Goal: Task Accomplishment & Management: Manage account settings

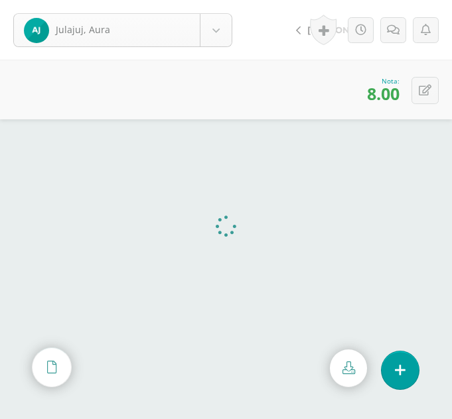
click at [218, 0] on body "Julajuj, Aura Ajiquichí, [GEOGRAPHIC_DATA] [PERSON_NAME] [GEOGRAPHIC_DATA], [GE…" at bounding box center [226, 0] width 452 height 0
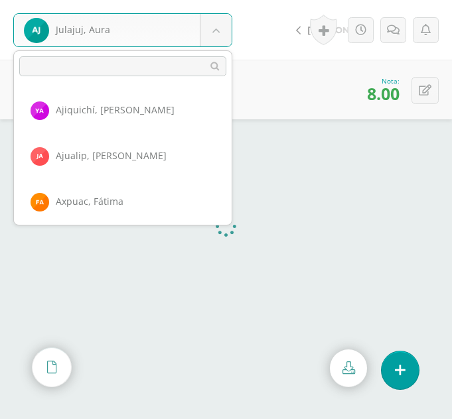
scroll to position [733, 0]
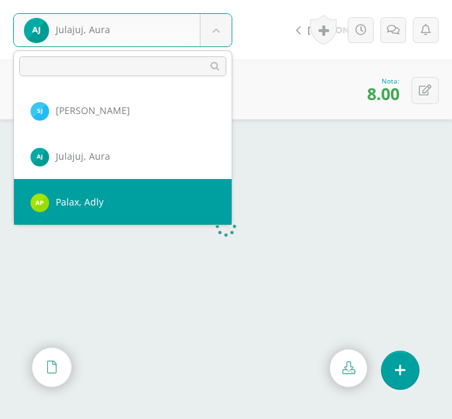
select select "364"
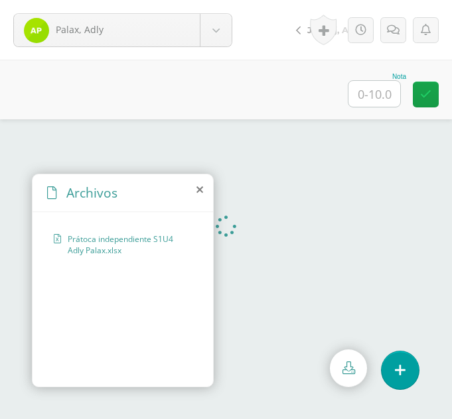
click at [200, 190] on icon at bounding box center [199, 189] width 7 height 11
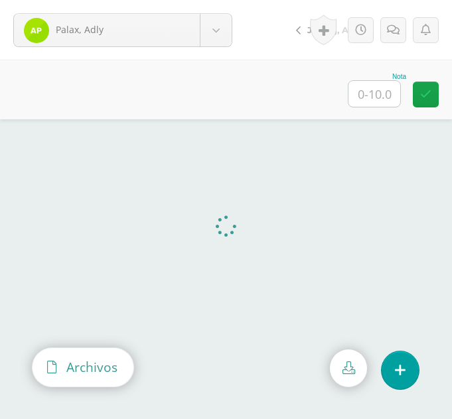
click at [43, 362] on div "Archivos" at bounding box center [83, 367] width 101 height 38
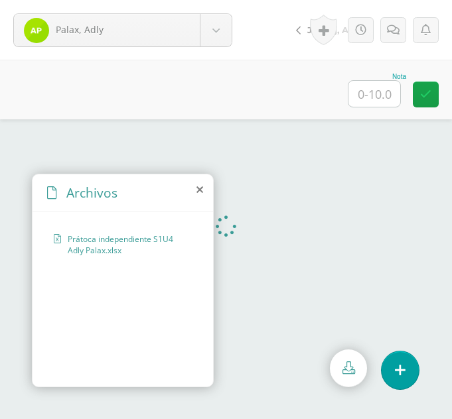
click at [198, 188] on icon at bounding box center [199, 189] width 7 height 11
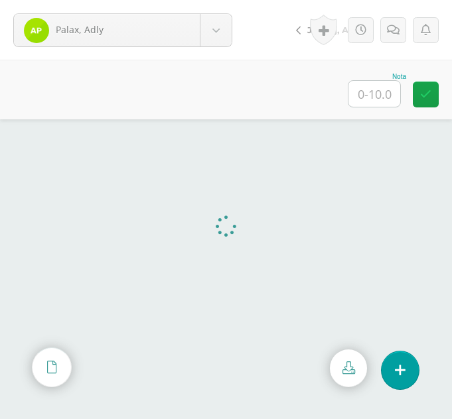
click at [381, 92] on input "text" at bounding box center [374, 94] width 52 height 26
type input "0"
click at [396, 36] on link at bounding box center [393, 30] width 26 height 26
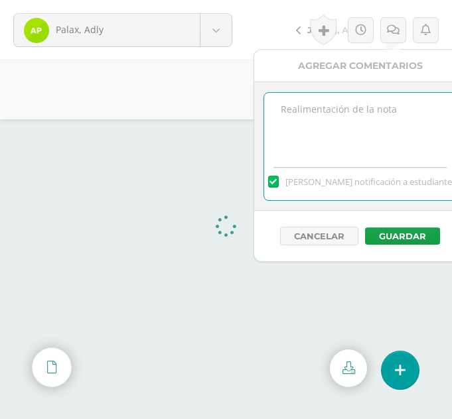
click at [371, 97] on textarea at bounding box center [360, 126] width 192 height 66
type textarea "Tarea incorrecta"
click at [409, 238] on button "Guardar" at bounding box center [402, 236] width 75 height 17
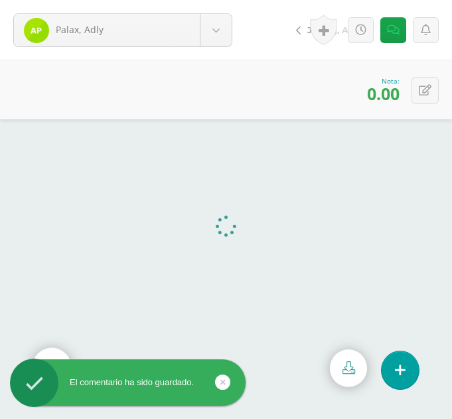
click at [223, 383] on icon at bounding box center [222, 382] width 5 height 15
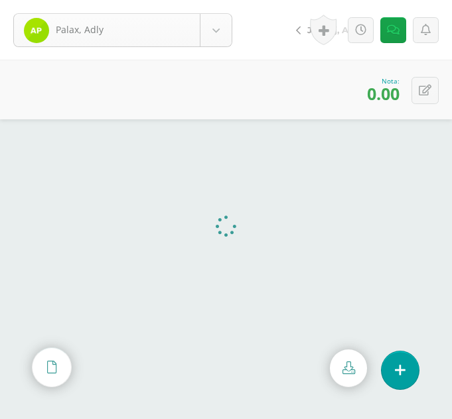
click at [228, 44] on body "El comentario ha sido guardado. Palax, Adly Ajiquichí, Yesica Ajualip, Jakelin …" at bounding box center [226, 209] width 452 height 419
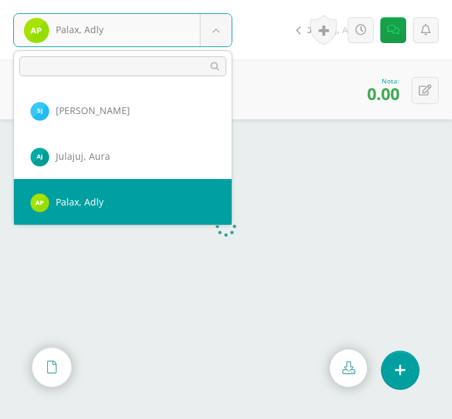
scroll to position [778, 0]
select select "367"
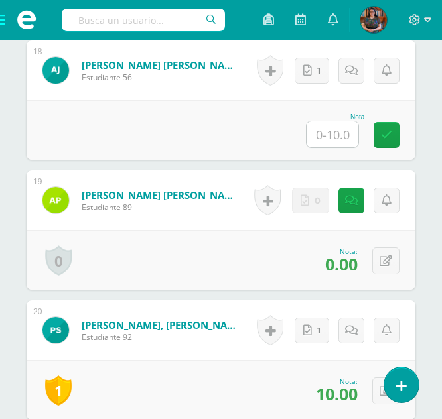
scroll to position [2704, 0]
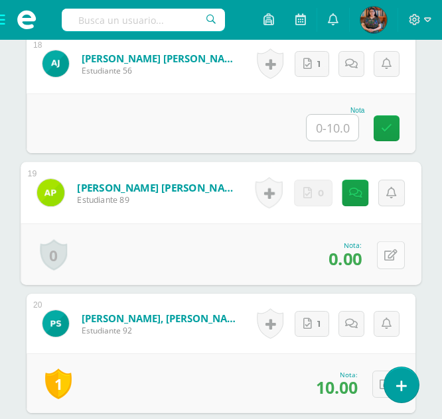
click at [393, 257] on button at bounding box center [391, 255] width 28 height 28
type input "10"
click at [346, 192] on link at bounding box center [355, 193] width 27 height 27
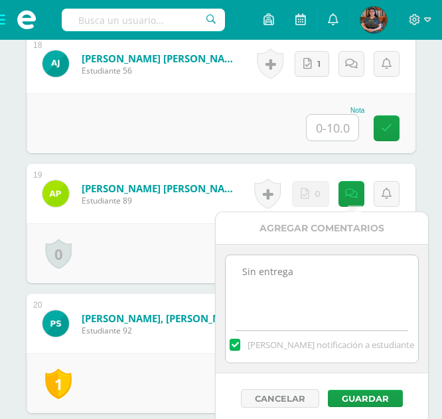
drag, startPoint x: 319, startPoint y: 273, endPoint x: 202, endPoint y: 277, distance: 116.8
type textarea "Entregado en un espacio no correspondiente"
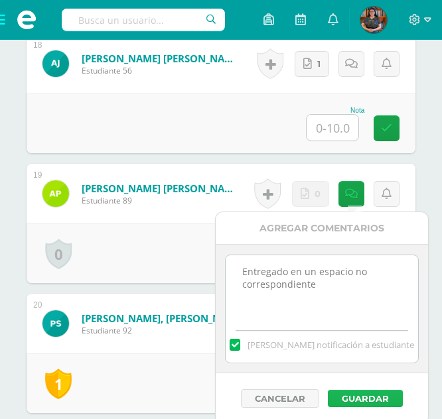
click at [354, 395] on button "Guardar" at bounding box center [365, 398] width 75 height 17
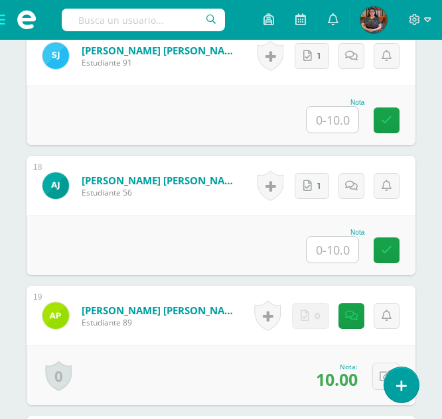
scroll to position [2528, 0]
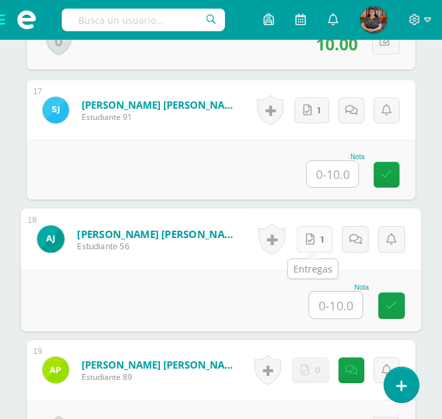
click at [322, 244] on link "1" at bounding box center [315, 239] width 36 height 27
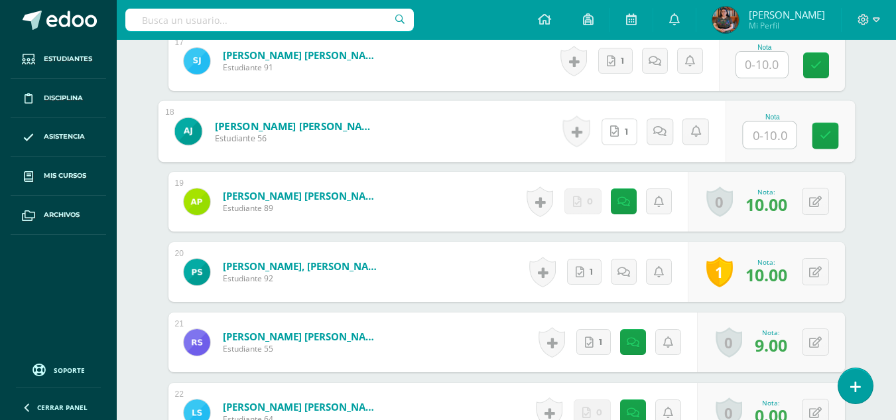
scroll to position [1466, 0]
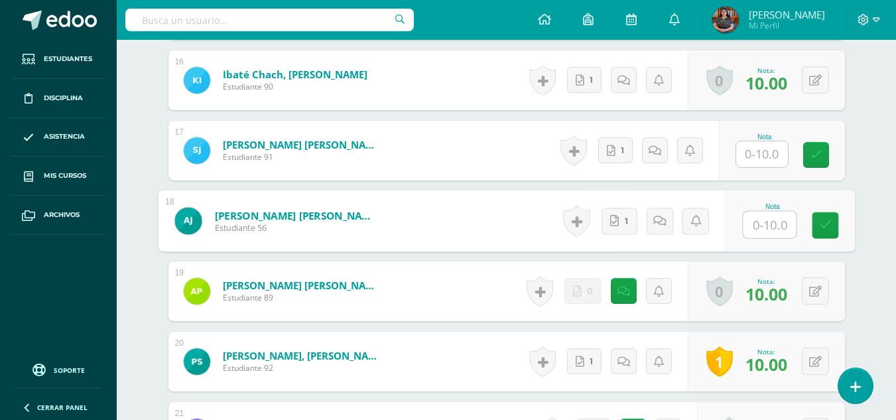
click at [441, 229] on input "text" at bounding box center [769, 225] width 53 height 27
type input "0"
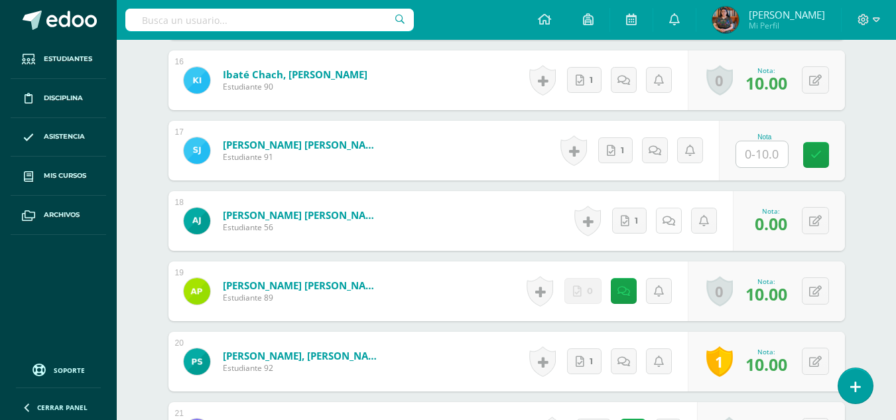
click at [441, 212] on link at bounding box center [669, 221] width 26 height 26
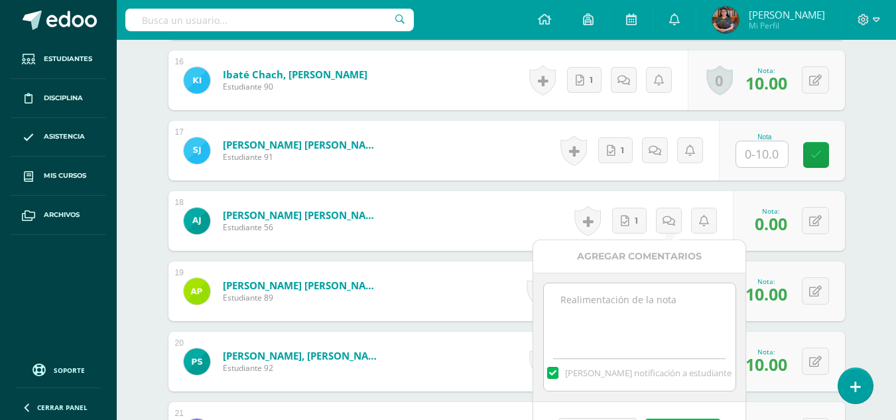
click at [441, 292] on textarea at bounding box center [640, 316] width 192 height 66
type textarea "Archivo Erróneo"
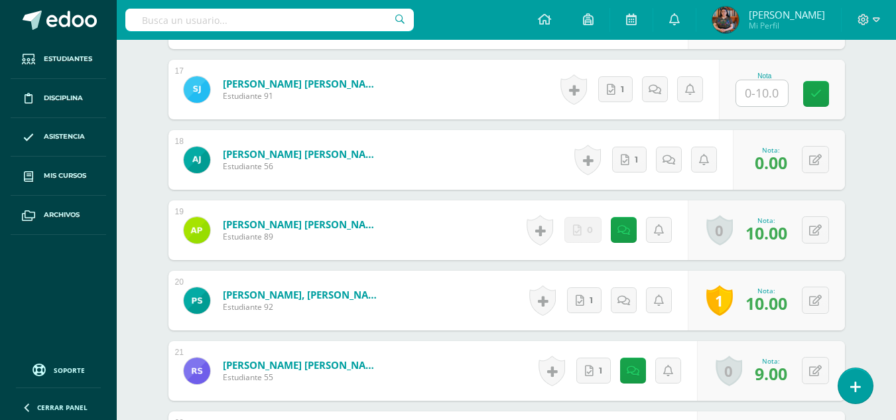
scroll to position [1535, 0]
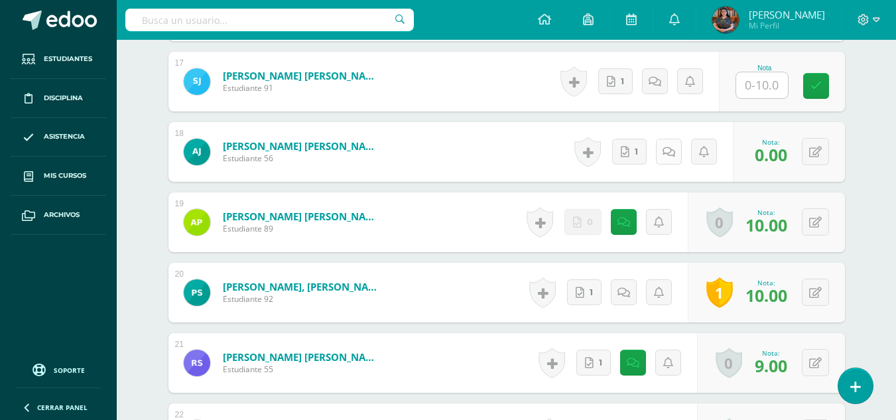
click at [441, 159] on link at bounding box center [669, 152] width 26 height 26
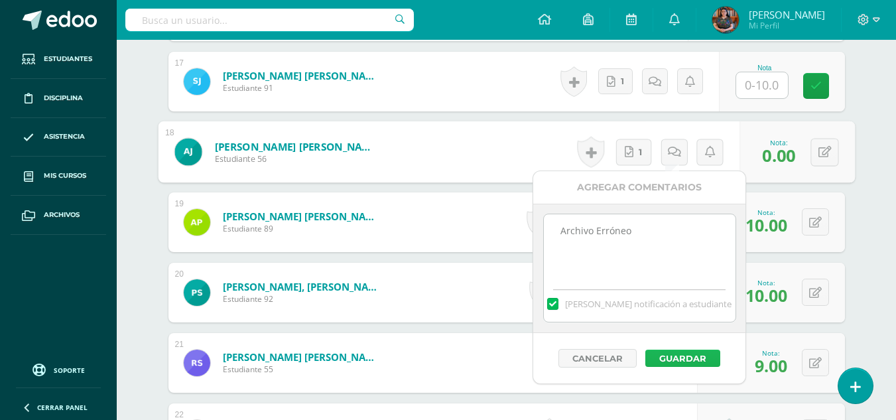
click at [441, 350] on button "Guardar" at bounding box center [683, 358] width 75 height 17
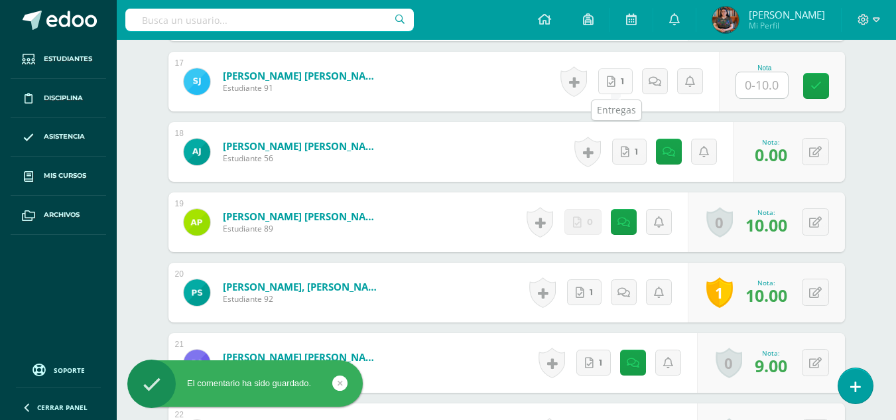
click at [441, 87] on link "1" at bounding box center [615, 81] width 35 height 26
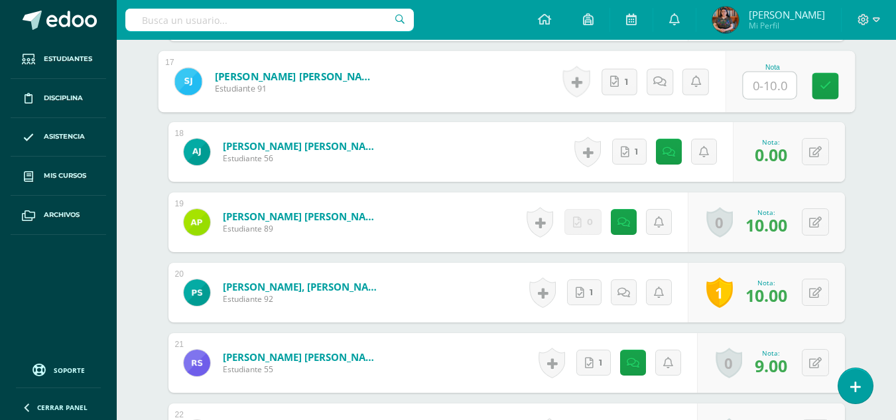
click at [441, 85] on input "text" at bounding box center [769, 85] width 53 height 27
type input "0"
click at [441, 90] on link at bounding box center [674, 81] width 27 height 27
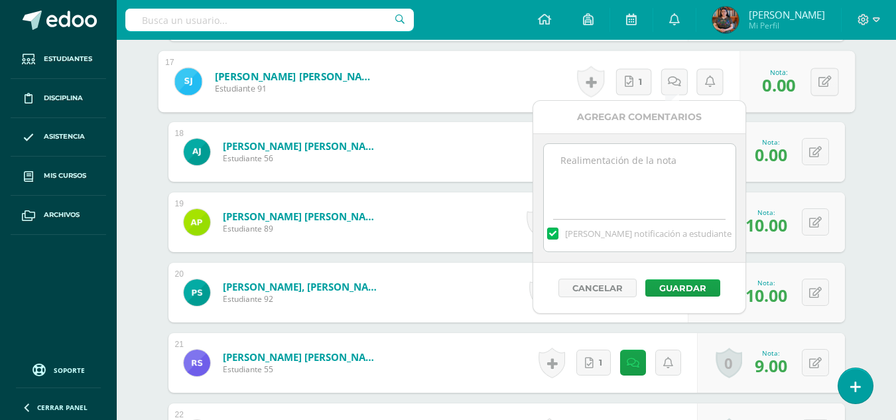
click at [441, 156] on textarea at bounding box center [640, 177] width 192 height 66
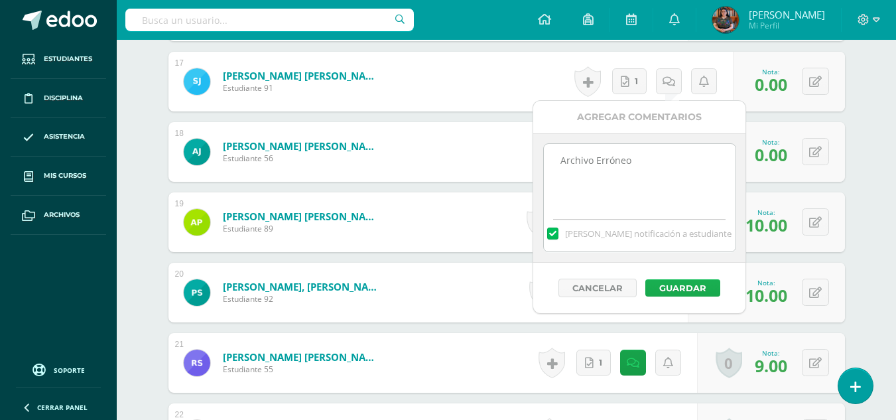
type textarea "Archivo Erróneo"
click at [441, 289] on button "Guardar" at bounding box center [683, 287] width 75 height 17
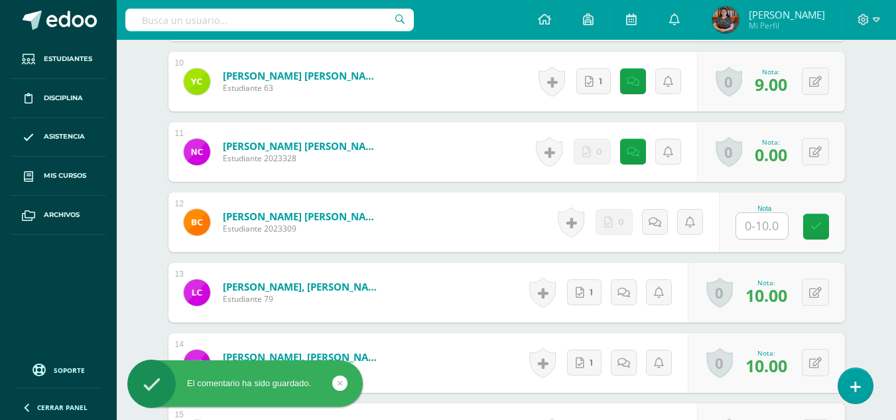
scroll to position [1050, 0]
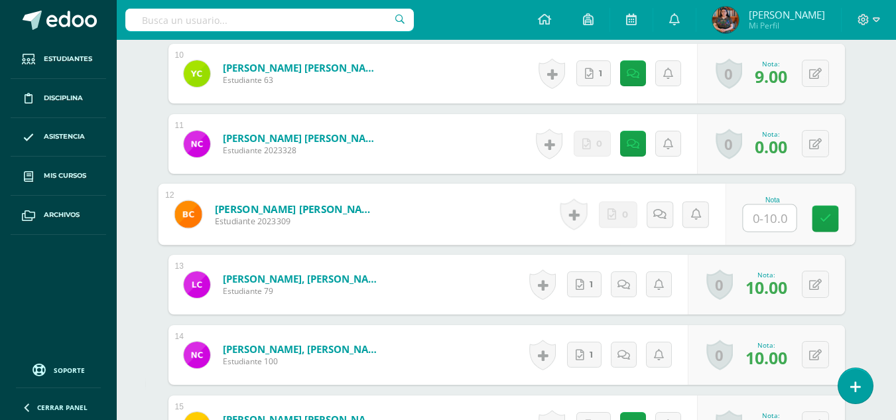
click at [441, 212] on input "text" at bounding box center [769, 218] width 53 height 27
type input "9"
type input "00"
click at [441, 216] on link at bounding box center [674, 214] width 27 height 27
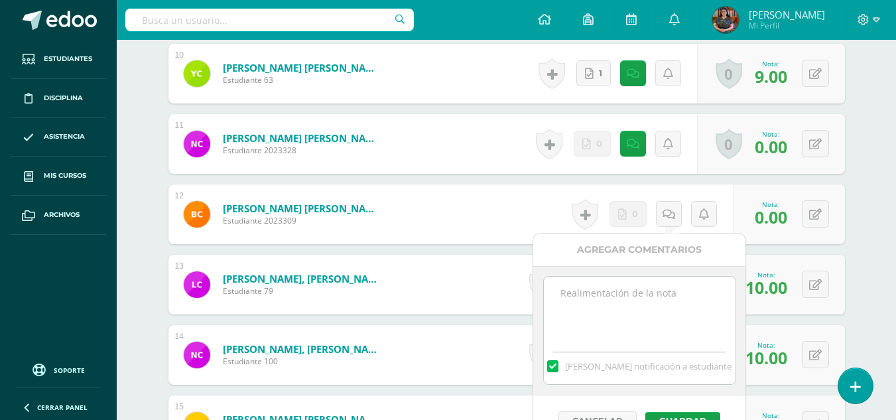
click at [441, 293] on textarea at bounding box center [640, 310] width 192 height 66
type textarea "Sin entrega"
click at [441, 417] on button "Guardar" at bounding box center [683, 420] width 75 height 17
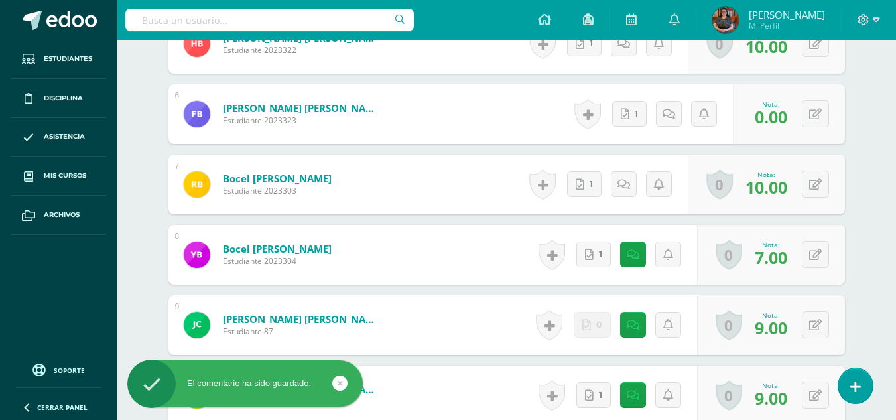
scroll to position [0, 0]
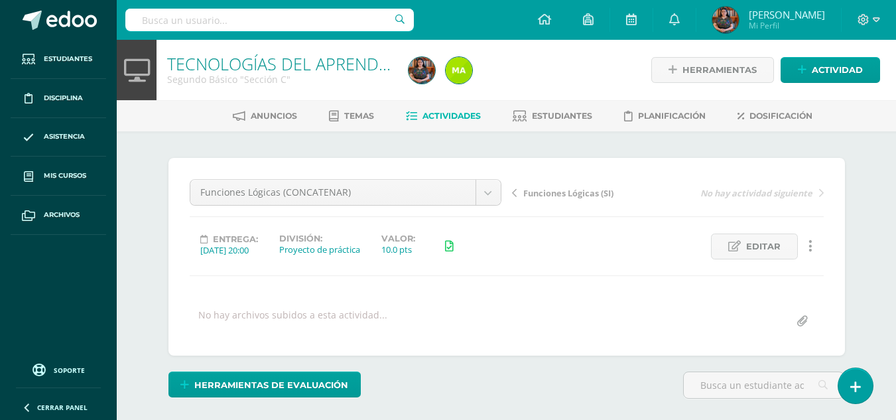
click at [441, 327] on input "file" at bounding box center [803, 322] width 26 height 26
type input "C:\fakepath\Concatenar C.xlsx"
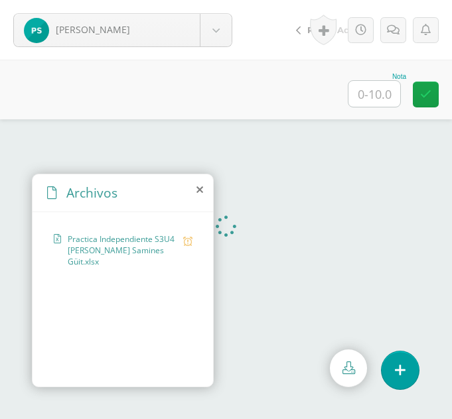
click at [202, 189] on icon at bounding box center [199, 189] width 7 height 11
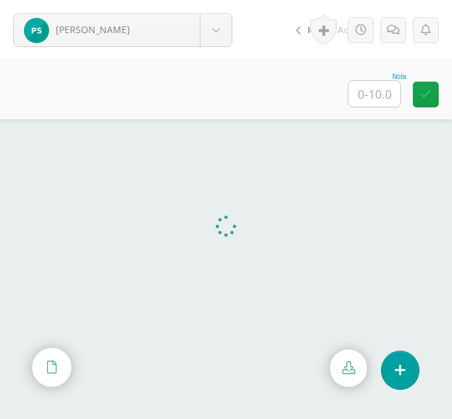
click at [372, 99] on input "text" at bounding box center [374, 94] width 52 height 26
type input "6"
click at [397, 29] on icon at bounding box center [393, 30] width 13 height 11
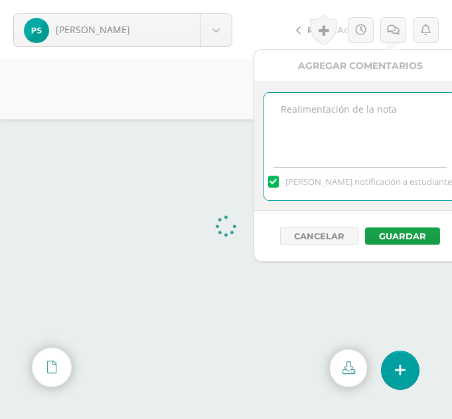
click at [343, 121] on textarea at bounding box center [360, 126] width 192 height 66
type textarea "No aplicó dos funciones"
click at [400, 242] on button "Guardar" at bounding box center [402, 236] width 75 height 17
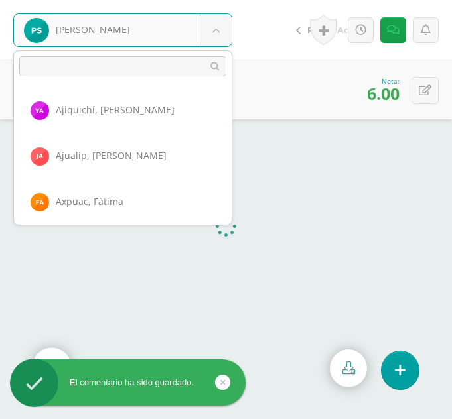
click at [216, 42] on body "El comentario ha sido guardado. Samines, Petrona Ajiquichí, Yesica Ajualip, Jak…" at bounding box center [226, 209] width 452 height 419
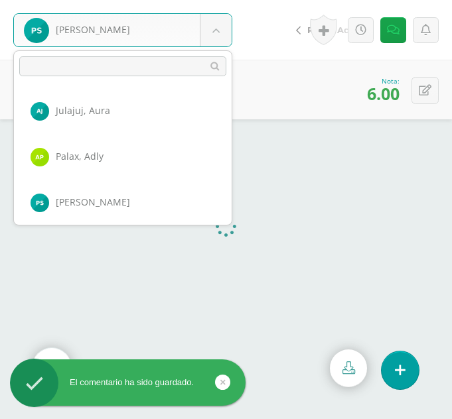
scroll to position [824, 0]
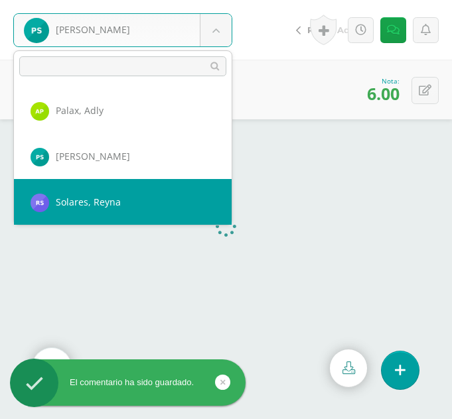
select select "330"
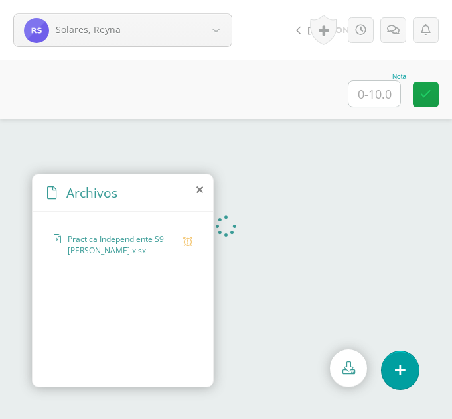
click at [201, 193] on icon at bounding box center [199, 189] width 7 height 11
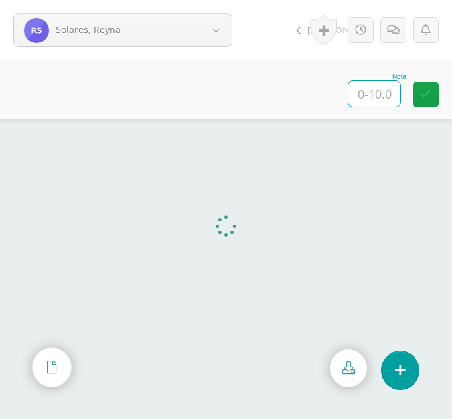
click at [384, 100] on input "text" at bounding box center [374, 94] width 52 height 26
type input "00"
click at [387, 36] on link at bounding box center [393, 30] width 26 height 26
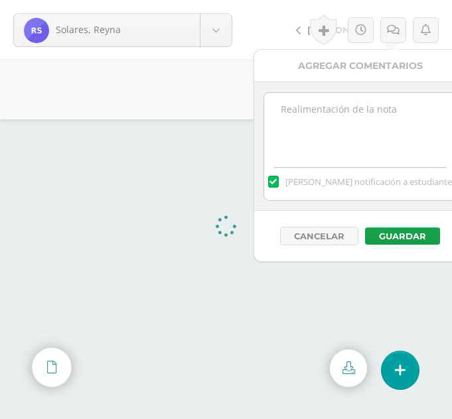
click at [354, 92] on div "[PERSON_NAME] notificación a estudiante" at bounding box center [359, 146] width 193 height 109
click at [328, 113] on textarea at bounding box center [360, 126] width 192 height 66
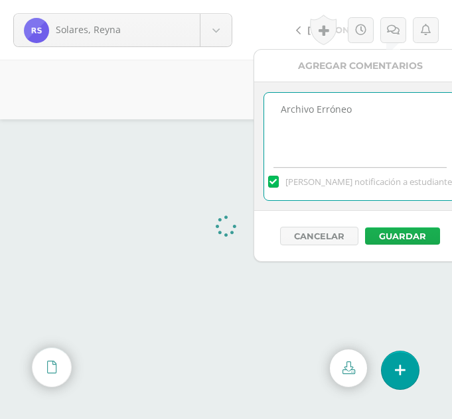
type textarea "Archivo Erróneo"
click at [392, 242] on button "Guardar" at bounding box center [402, 236] width 75 height 17
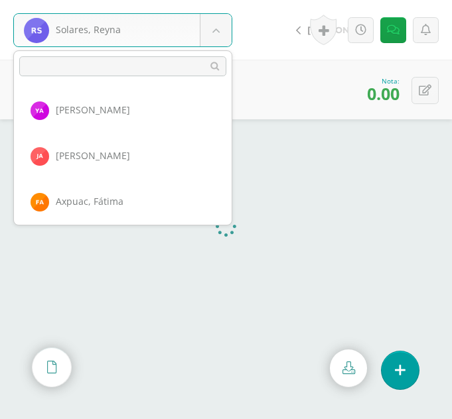
click at [218, 30] on body "El comentario ha sido guardado. Solares, Reyna Ajiquichí, Yesica Ajualip, Jakel…" at bounding box center [226, 209] width 452 height 419
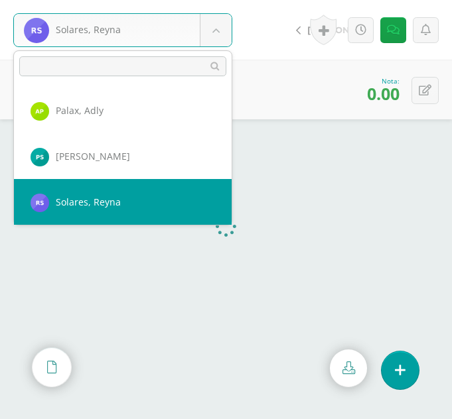
scroll to position [870, 0]
select select "339"
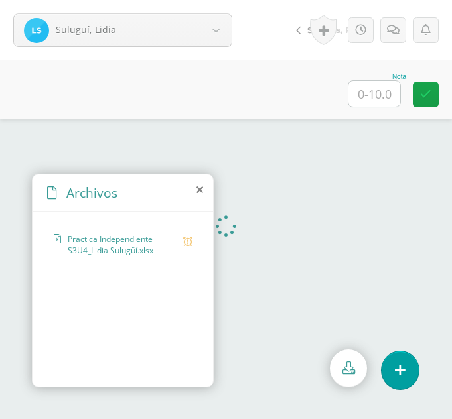
click at [202, 188] on icon at bounding box center [199, 189] width 7 height 11
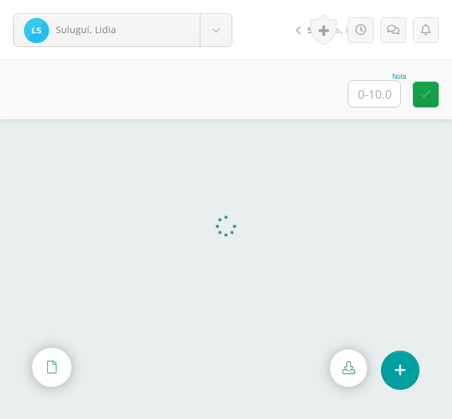
click at [231, 49] on div "Suluguí, Lidia Ajiquichí, Yesica Ajualip, Jakelin Axpuac, Fátima Balam, Gladys …" at bounding box center [122, 30] width 245 height 60
click at [389, 99] on input "text" at bounding box center [374, 94] width 52 height 26
type input "10"
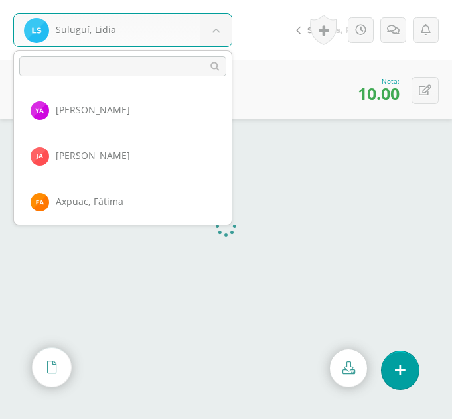
click at [211, 0] on body "Suluguí, Lidia Ajiquichí, Yesica Ajualip, Jakelin Axpuac, Fátima Balam, Gladys …" at bounding box center [226, 0] width 452 height 0
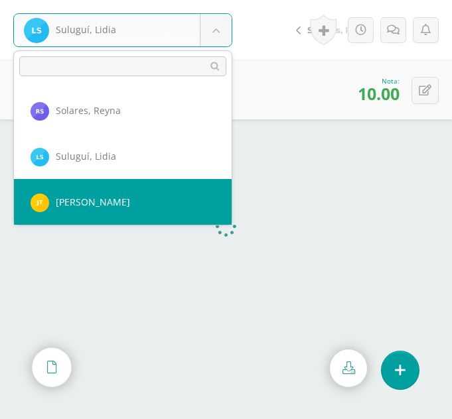
select select "323"
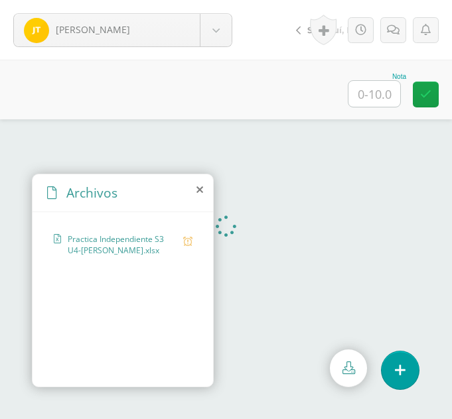
click at [200, 192] on icon at bounding box center [199, 189] width 7 height 11
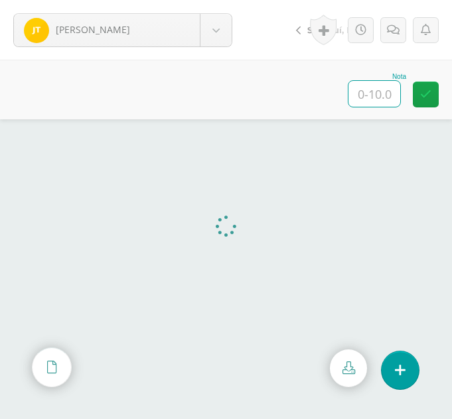
click at [378, 96] on input "text" at bounding box center [374, 94] width 52 height 26
type input "10"
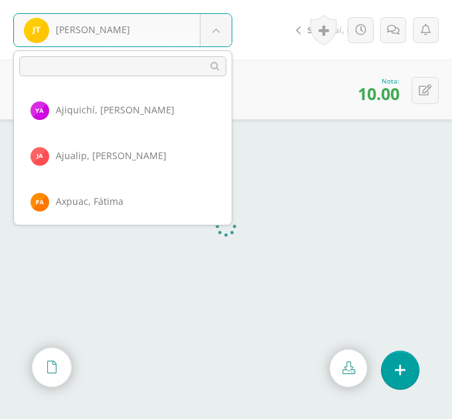
click at [218, 0] on body "Tuíz, Jessica Ajiquichí, Yesica Ajualip, Jakelin Axpuac, Fátima Balam, Gladys B…" at bounding box center [226, 0] width 452 height 0
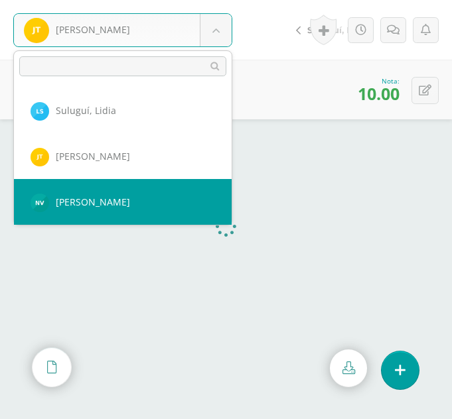
select select "337"
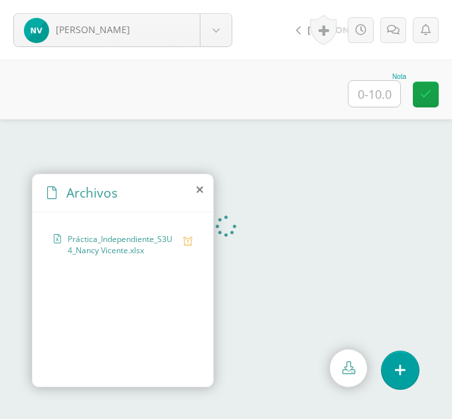
click at [198, 190] on icon at bounding box center [199, 189] width 7 height 11
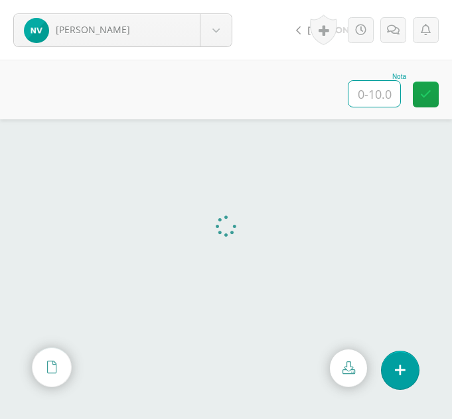
click at [381, 93] on input "text" at bounding box center [374, 94] width 52 height 26
type input "10"
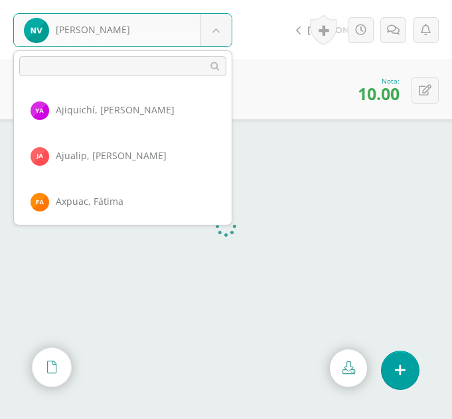
click at [221, 0] on body "[PERSON_NAME] Ajiquichí, [GEOGRAPHIC_DATA] [PERSON_NAME] [GEOGRAPHIC_DATA], [GE…" at bounding box center [226, 0] width 452 height 0
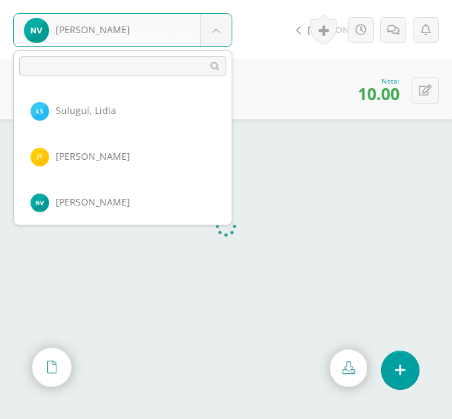
scroll to position [1007, 0]
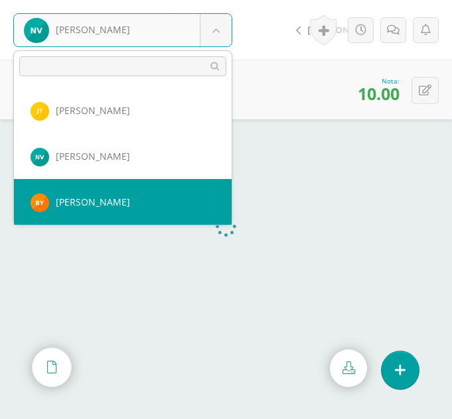
select select "350"
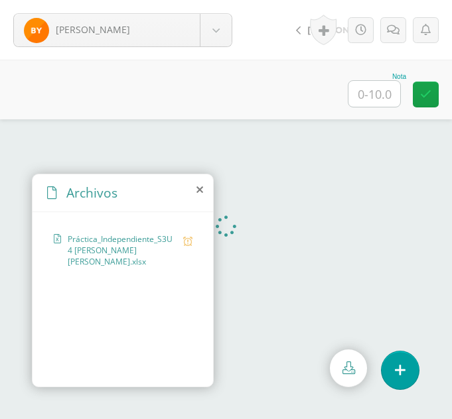
click at [199, 186] on icon at bounding box center [199, 189] width 7 height 11
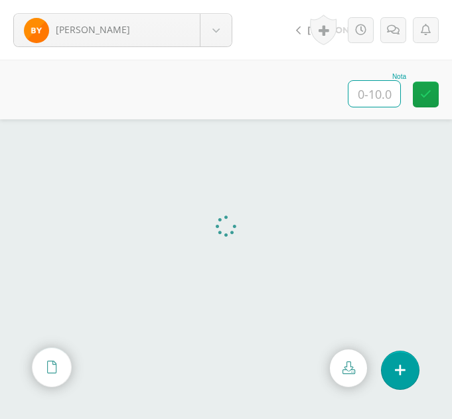
click at [375, 105] on input "text" at bounding box center [374, 94] width 52 height 26
type input "10"
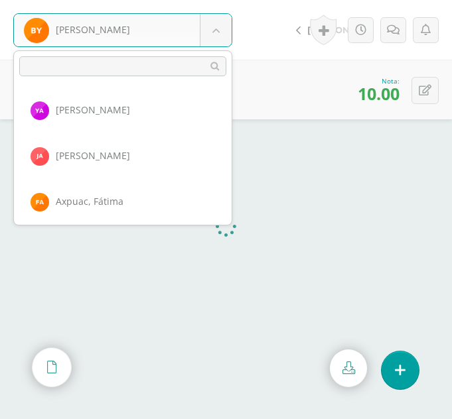
click at [210, 0] on body "[PERSON_NAME] [PERSON_NAME][GEOGRAPHIC_DATA] [PERSON_NAME] [GEOGRAPHIC_DATA][PE…" at bounding box center [226, 0] width 452 height 0
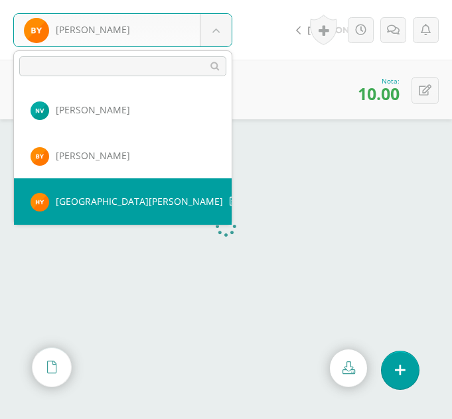
select select "353"
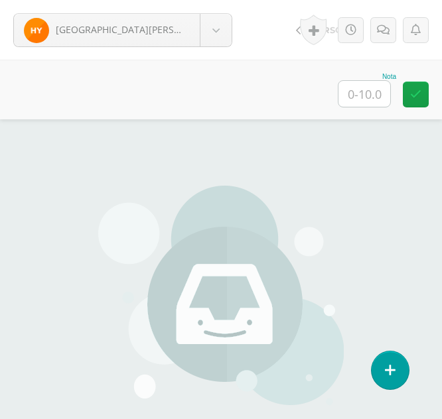
click at [378, 102] on input "text" at bounding box center [364, 94] width 52 height 26
type input "00"
click at [389, 21] on link at bounding box center [383, 30] width 26 height 26
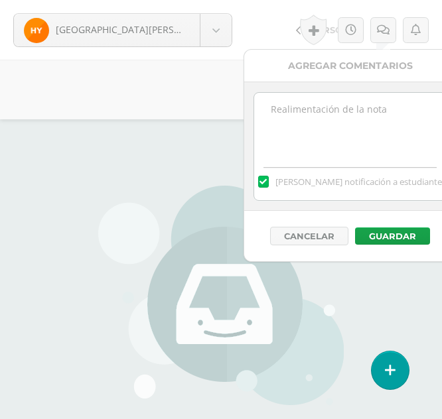
click at [339, 129] on textarea at bounding box center [350, 126] width 192 height 66
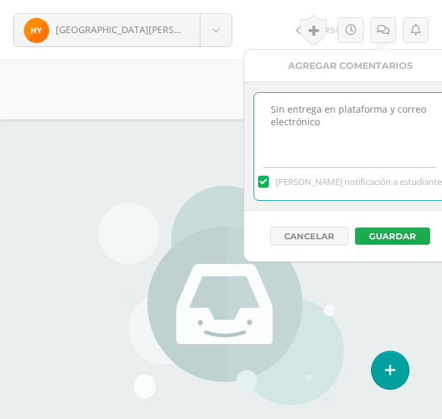
type textarea "Sin entrega en plataforma y correo electrónico"
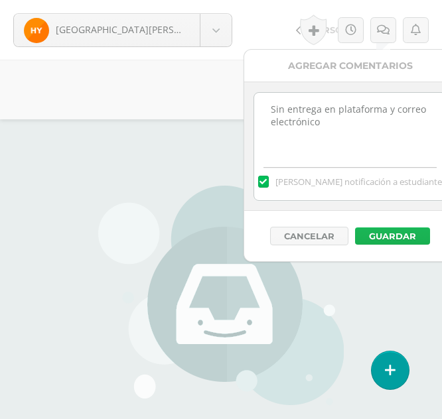
click at [370, 241] on button "Guardar" at bounding box center [392, 236] width 75 height 17
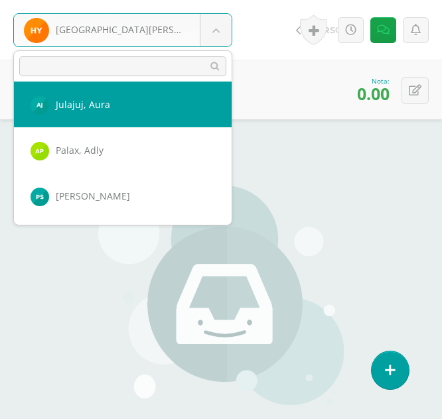
scroll to position [738, 0]
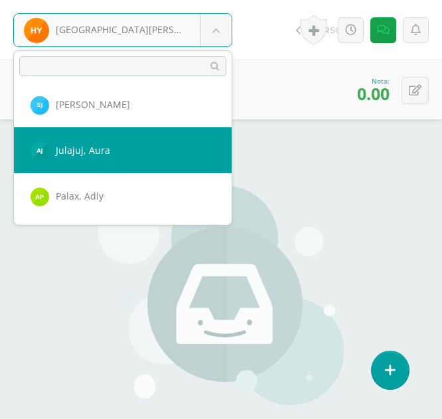
select select "331"
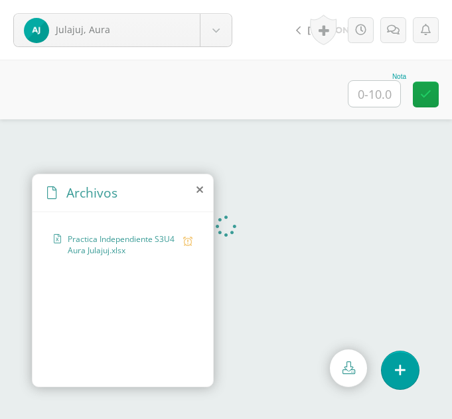
click at [199, 191] on icon at bounding box center [199, 189] width 7 height 11
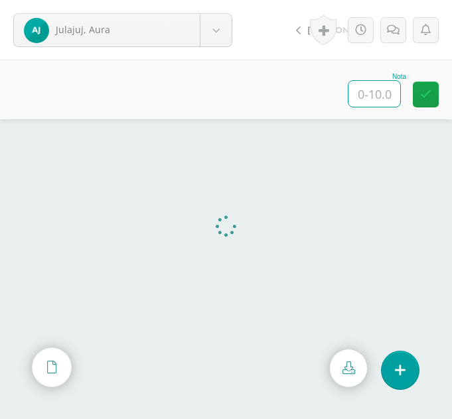
click at [364, 100] on input "text" at bounding box center [374, 94] width 52 height 26
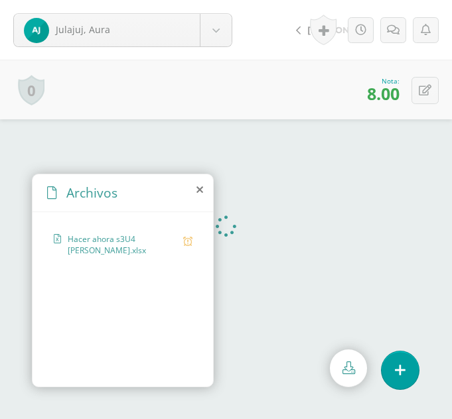
click at [202, 190] on icon at bounding box center [199, 189] width 7 height 11
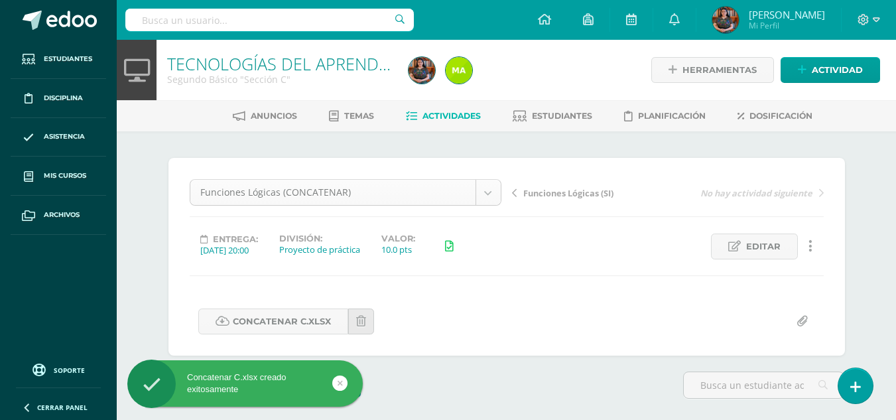
click at [484, 186] on body "Concatenar C.xlsx creado exitosamente Estudiantes Disciplina Asistencia Mis cur…" at bounding box center [448, 262] width 896 height 525
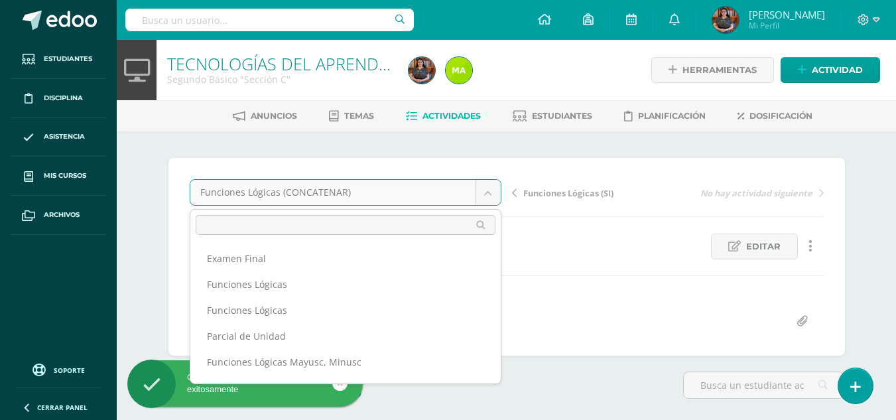
scroll to position [69, 0]
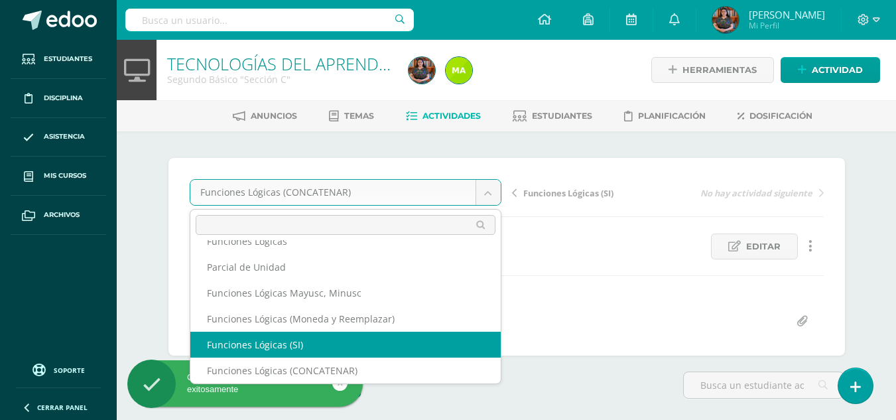
select select "/dashboard/teacher/grade-activity/35910/"
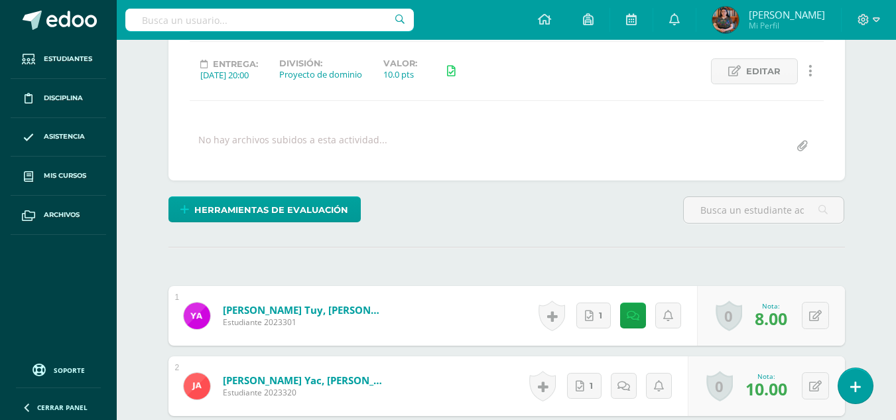
scroll to position [176, 0]
click at [798, 149] on input "file" at bounding box center [803, 146] width 26 height 26
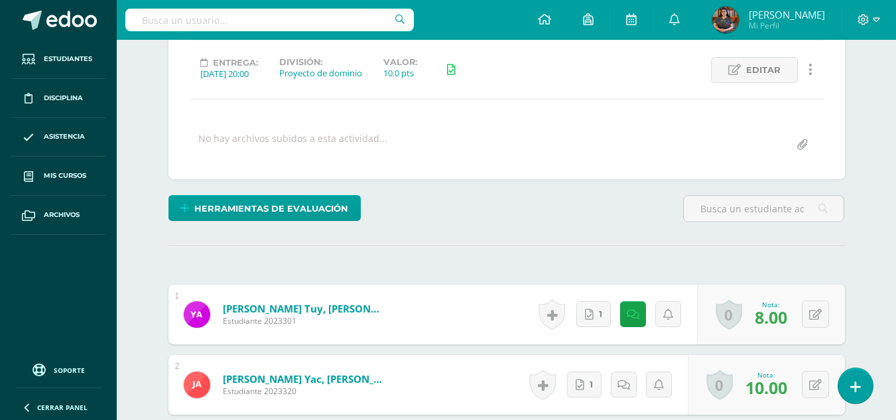
type input "C:\fakepath\SI C.xlsx"
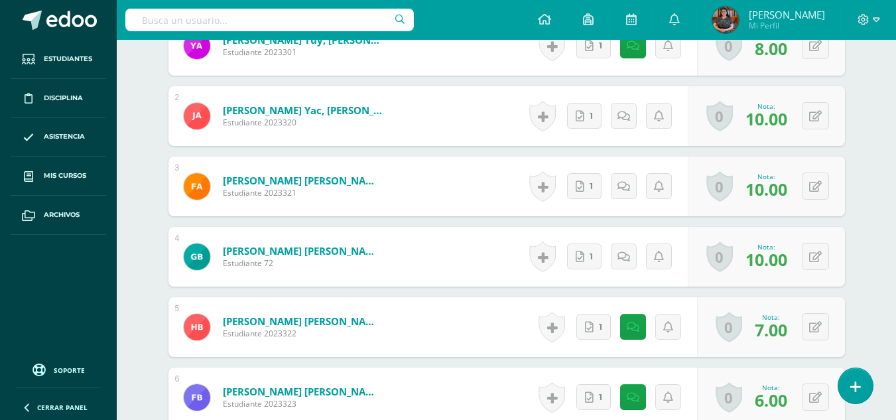
scroll to position [456, 0]
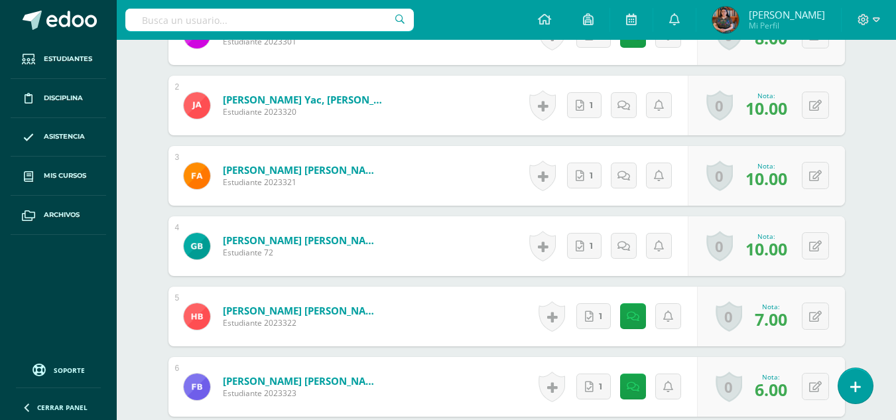
drag, startPoint x: 896, startPoint y: 33, endPoint x: 880, endPoint y: 199, distance: 167.3
click at [880, 199] on html "SI C.xlsx creado exitosamente Estudiantes Disciplina Asistencia Mis cursos Arch…" at bounding box center [448, 194] width 896 height 1301
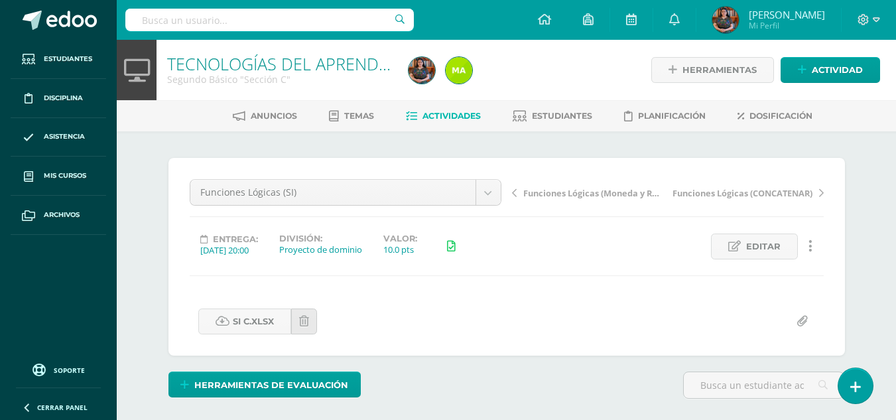
scroll to position [1, 0]
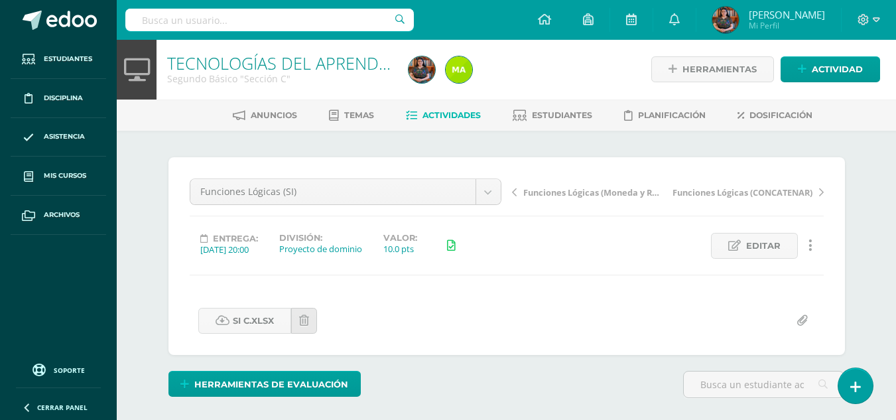
click at [451, 125] on link "Actividades" at bounding box center [443, 115] width 75 height 21
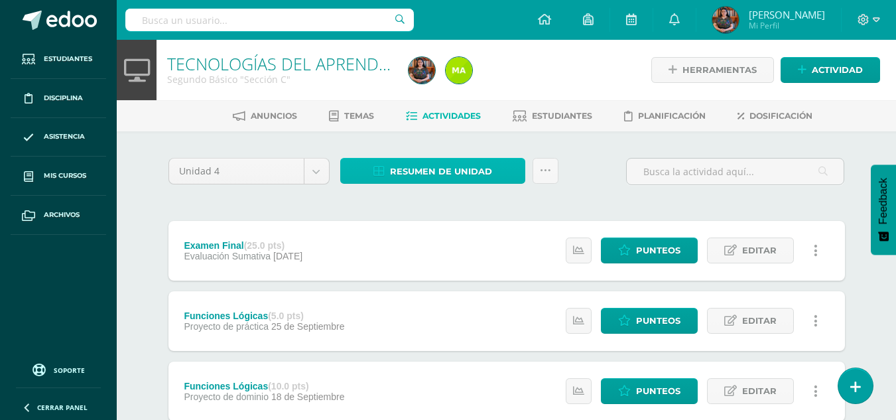
click at [469, 158] on link "Resumen de unidad" at bounding box center [432, 171] width 185 height 26
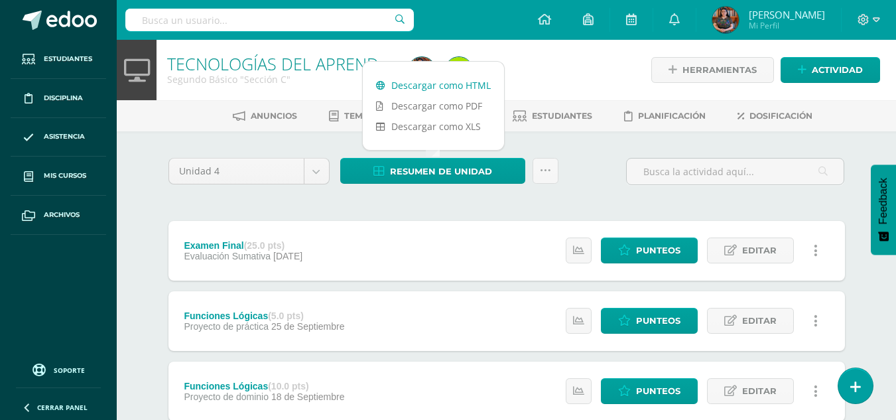
click at [470, 84] on link "Descargar como HTML" at bounding box center [433, 85] width 141 height 21
click at [669, 188] on div at bounding box center [735, 177] width 229 height 38
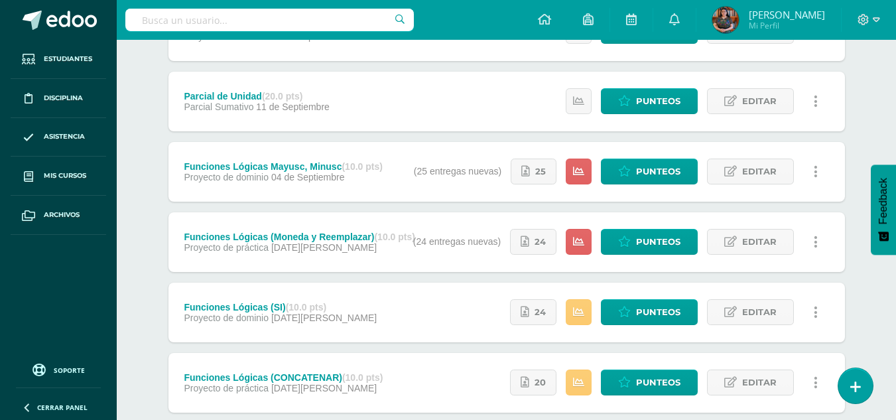
scroll to position [381, 0]
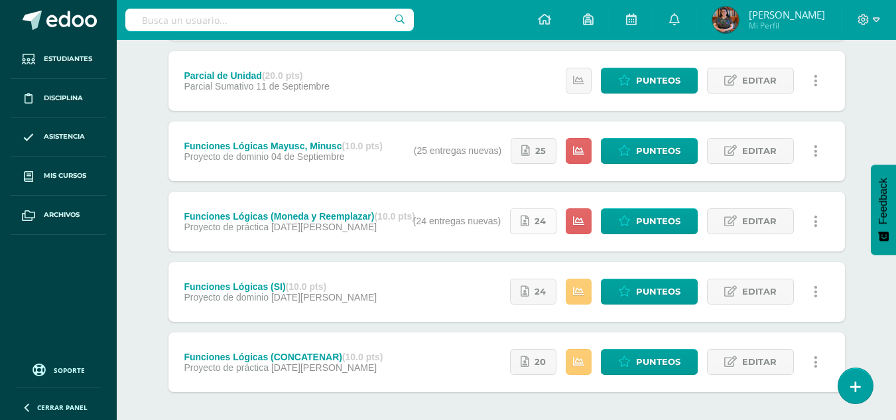
click at [546, 225] on span "24" at bounding box center [540, 221] width 11 height 25
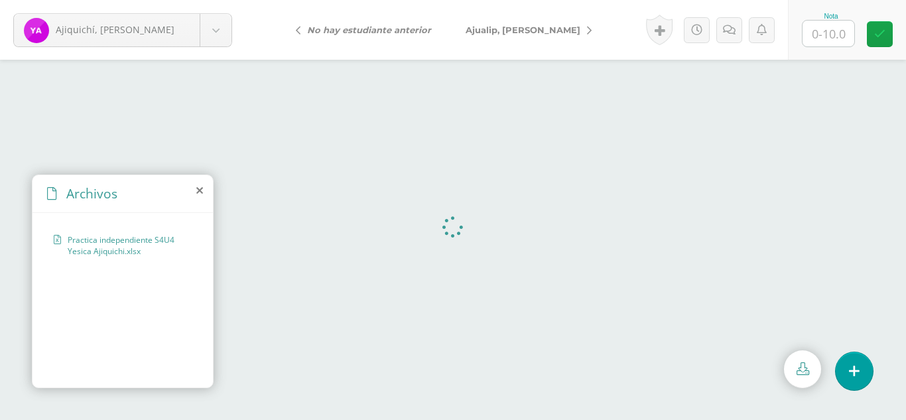
click at [202, 187] on icon at bounding box center [199, 190] width 7 height 11
